Goal: Check status

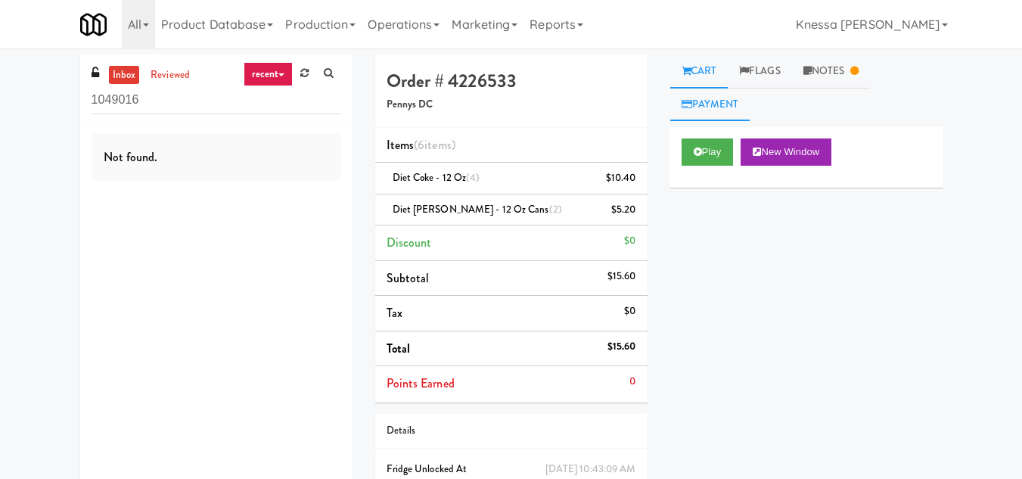
click at [720, 110] on link "Payment" at bounding box center [710, 105] width 80 height 34
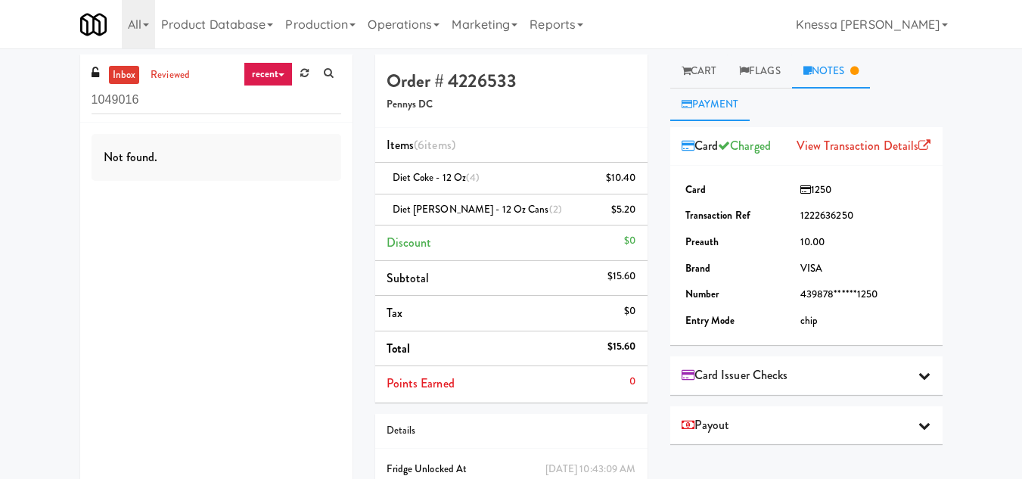
click at [838, 66] on link "Notes" at bounding box center [831, 71] width 79 height 34
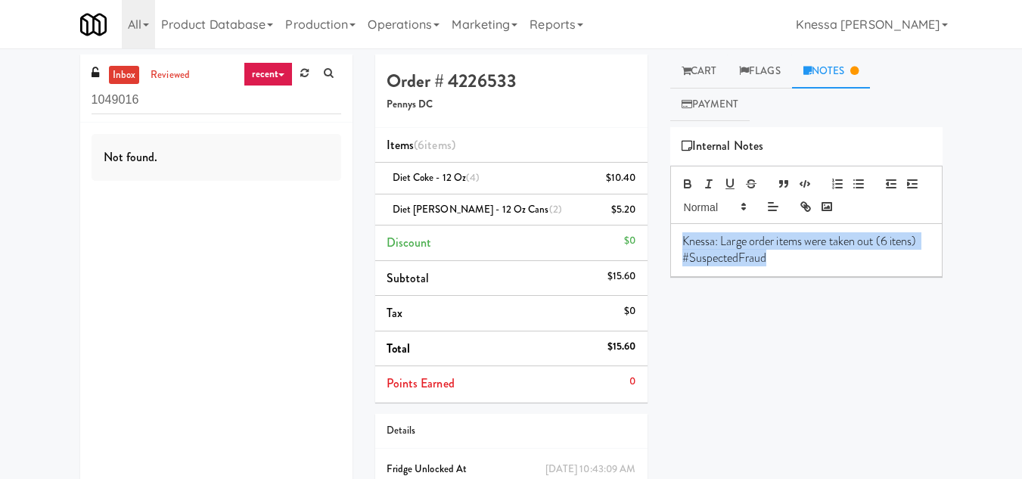
drag, startPoint x: 829, startPoint y: 265, endPoint x: 655, endPoint y: 238, distance: 176.1
click at [655, 238] on div "Order # 4226533 Pennys DC Items (6 items ) Diet Coke - 12 oz (4) $10.40 Diet [P…" at bounding box center [659, 305] width 590 height 502
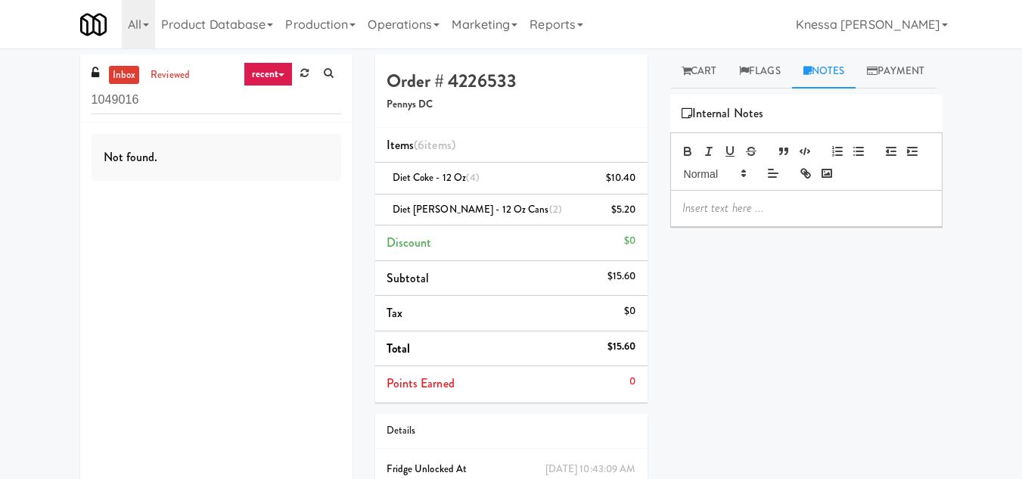
click at [763, 402] on div "Play New Window Primary Flag Clear Flag if unable to determine what was taken o…" at bounding box center [806, 378] width 272 height 567
click at [703, 70] on link "Cart" at bounding box center [699, 71] width 58 height 34
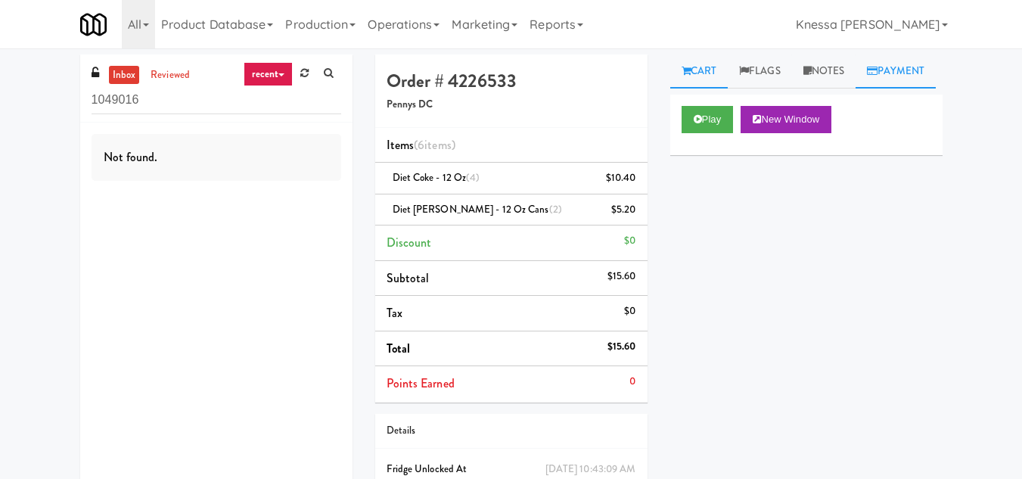
click at [856, 89] on link "Payment" at bounding box center [896, 71] width 80 height 34
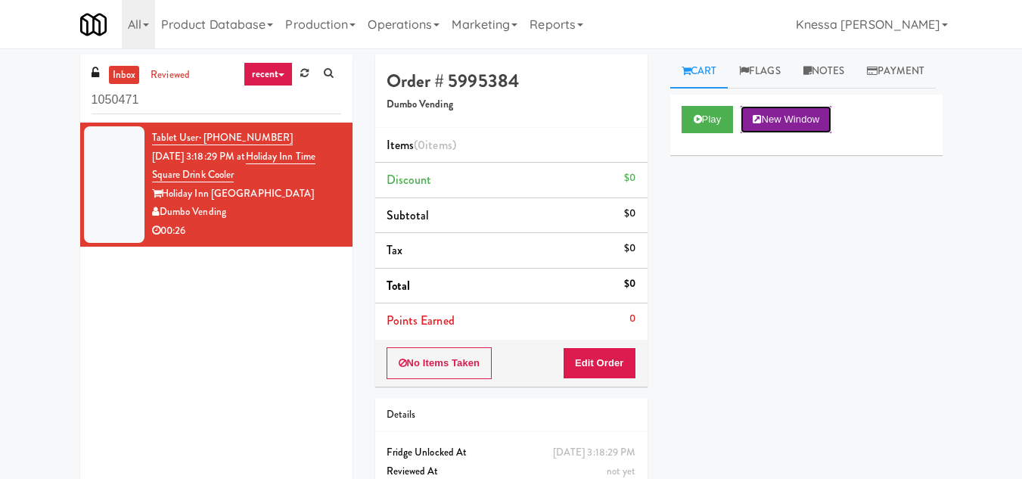
click at [800, 133] on button "New Window" at bounding box center [786, 119] width 91 height 27
click at [711, 133] on button "Play" at bounding box center [708, 119] width 52 height 27
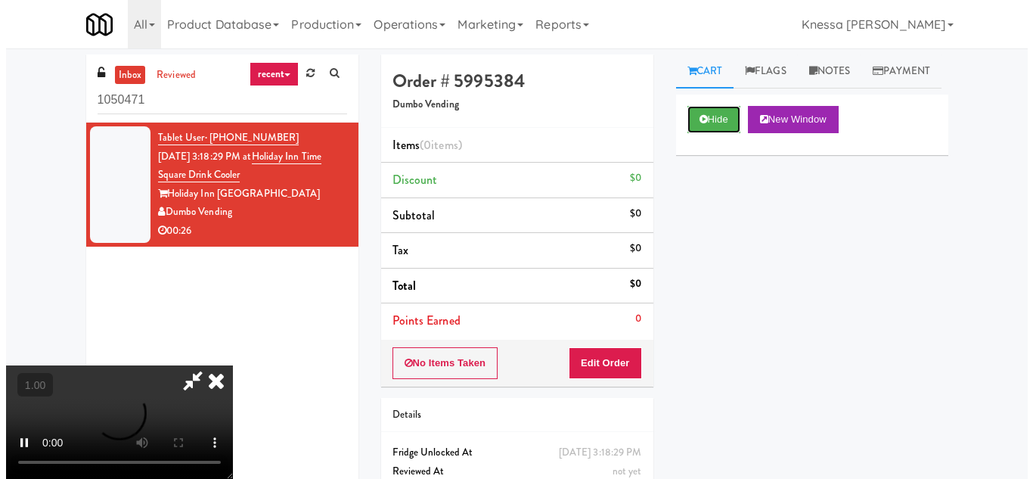
scroll to position [76, 0]
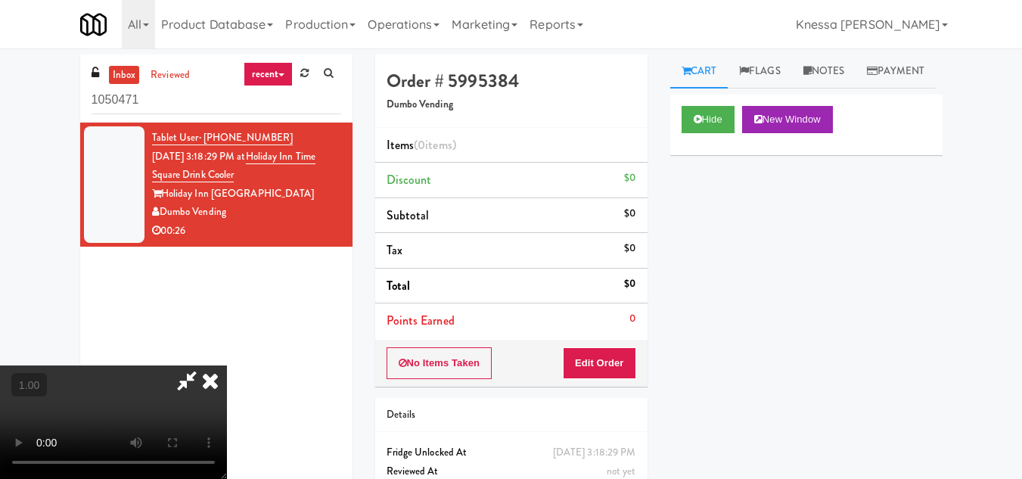
click at [227, 365] on video at bounding box center [113, 421] width 227 height 113
click at [626, 348] on button "Edit Order" at bounding box center [599, 363] width 73 height 32
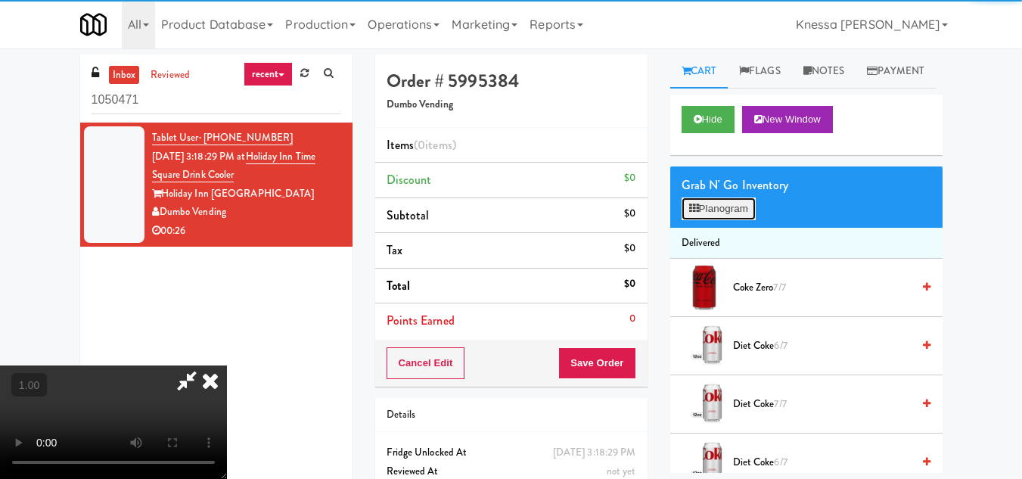
click at [746, 220] on button "Planogram" at bounding box center [719, 208] width 74 height 23
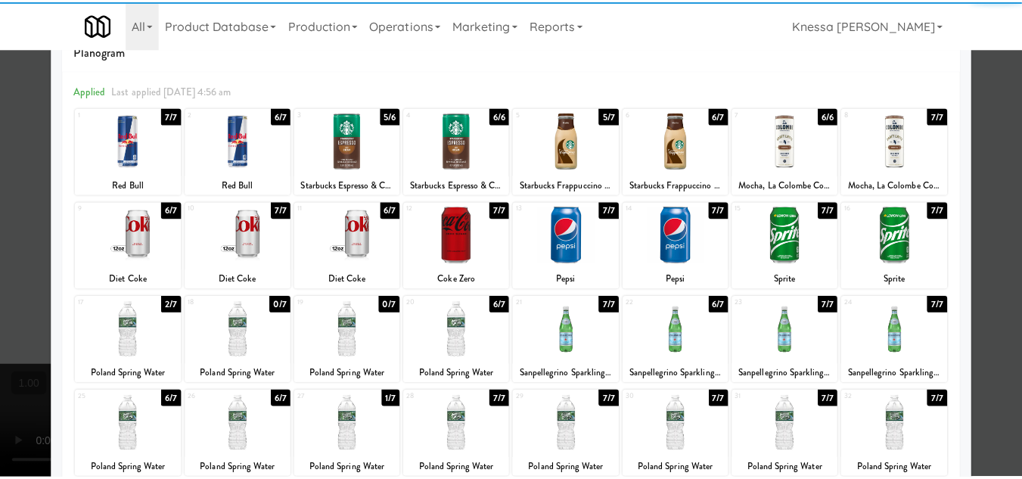
scroll to position [76, 0]
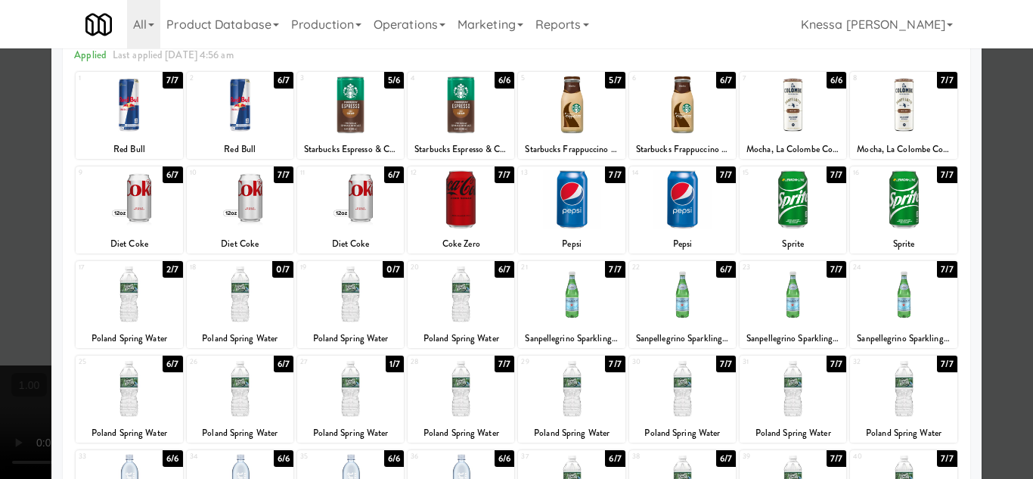
click at [1017, 190] on div at bounding box center [516, 239] width 1033 height 479
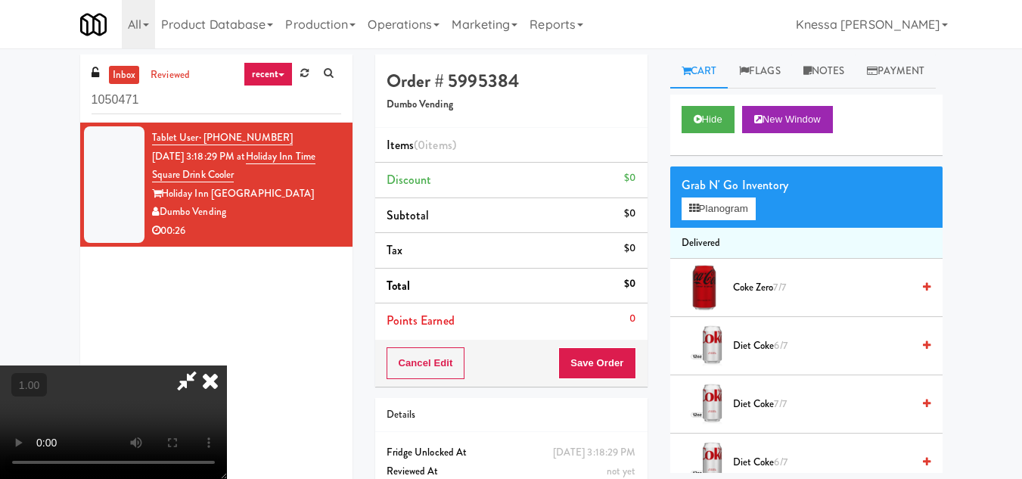
click at [227, 365] on video at bounding box center [113, 421] width 227 height 113
